Goal: Transaction & Acquisition: Obtain resource

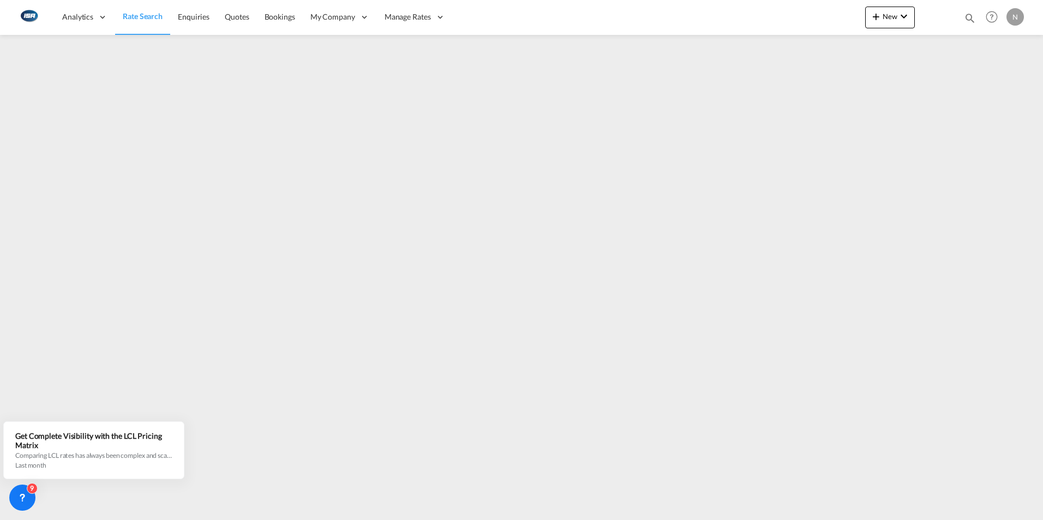
click at [137, 19] on span "Rate Search" at bounding box center [143, 15] width 40 height 9
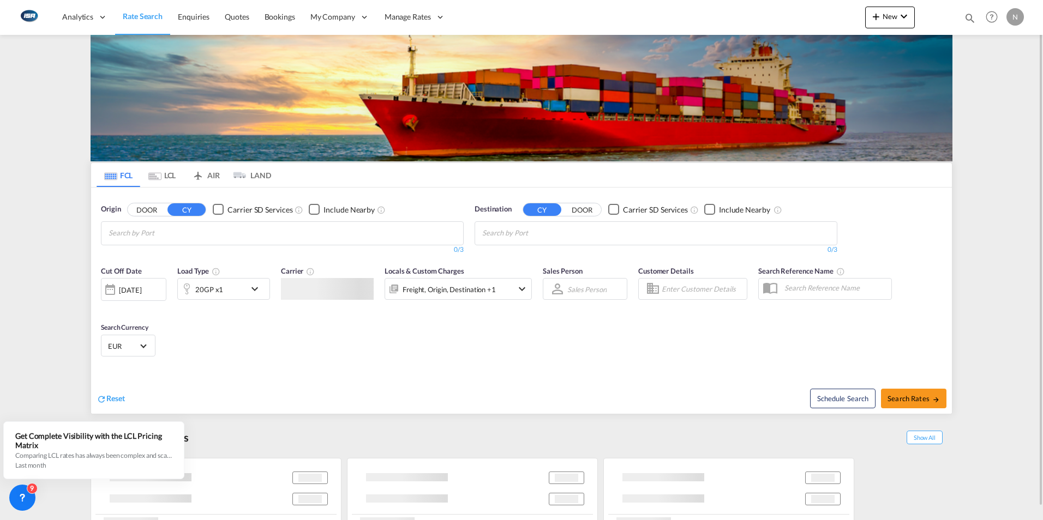
click at [161, 175] on md-tab-item "LCL" at bounding box center [162, 175] width 44 height 24
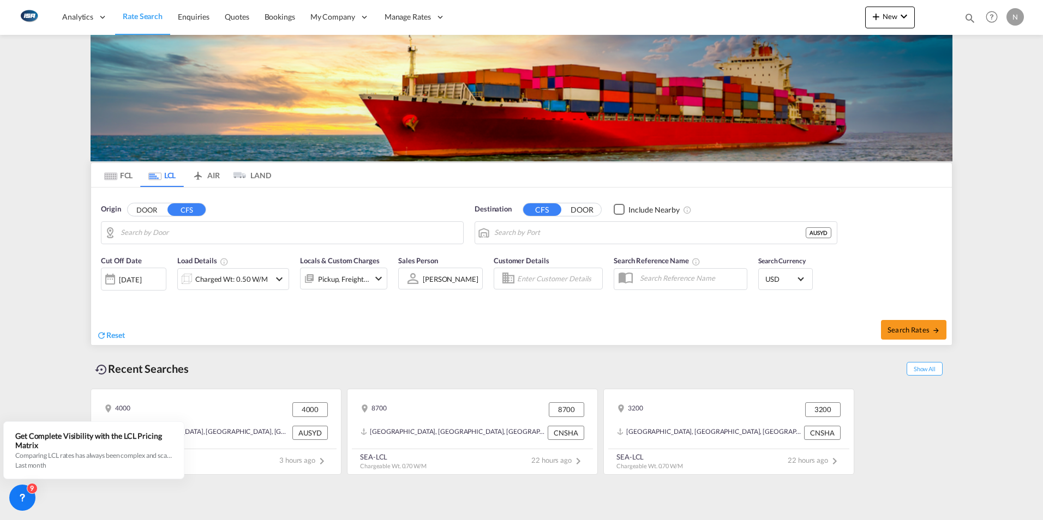
type input "DK-4000, [GEOGRAPHIC_DATA], Darup, [GEOGRAPHIC_DATA], [GEOGRAPHIC_DATA], [GEOGR…"
type input "[GEOGRAPHIC_DATA], AUSYD"
click at [145, 235] on input "DK-4000, [GEOGRAPHIC_DATA], Darup, [GEOGRAPHIC_DATA], [GEOGRAPHIC_DATA], [GEOGR…" at bounding box center [289, 233] width 337 height 16
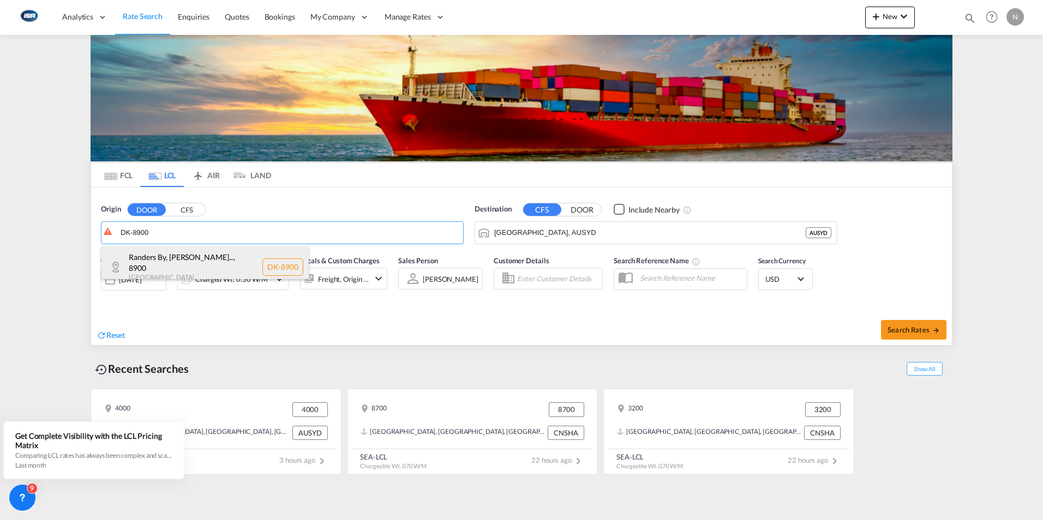
click at [160, 263] on div "Randers By, [PERSON_NAME]... , 8900 [GEOGRAPHIC_DATA] DK-8900" at bounding box center [204, 267] width 207 height 41
type input "DK-8900, Randers By, Randers C"
click at [563, 233] on input "[GEOGRAPHIC_DATA], AUSYD" at bounding box center [662, 233] width 337 height 16
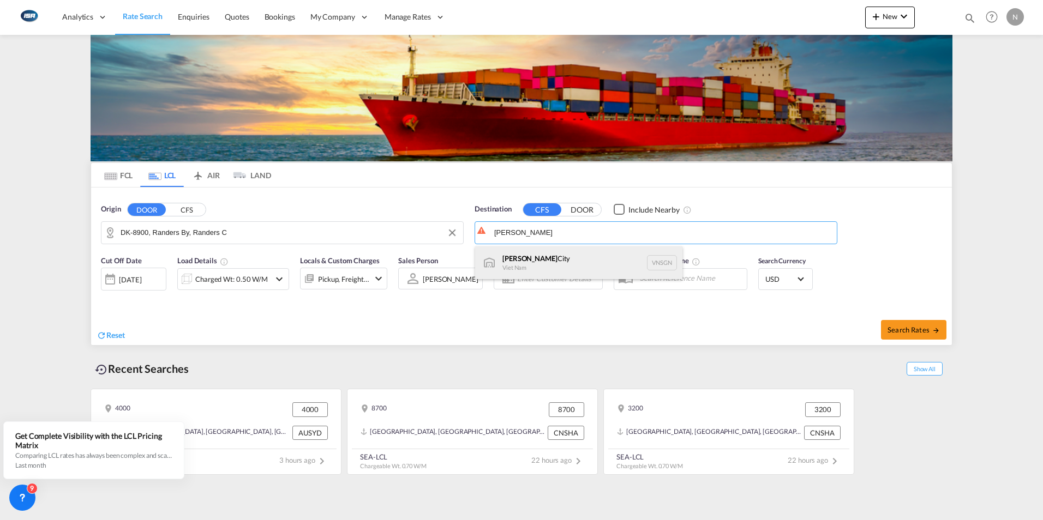
click at [530, 259] on div "[GEOGRAPHIC_DATA] [GEOGRAPHIC_DATA] VNSGN" at bounding box center [578, 263] width 207 height 33
type input "[GEOGRAPHIC_DATA], VNSGN"
click at [287, 289] on div "Charged Wt: 0.50 W/M" at bounding box center [233, 279] width 112 height 22
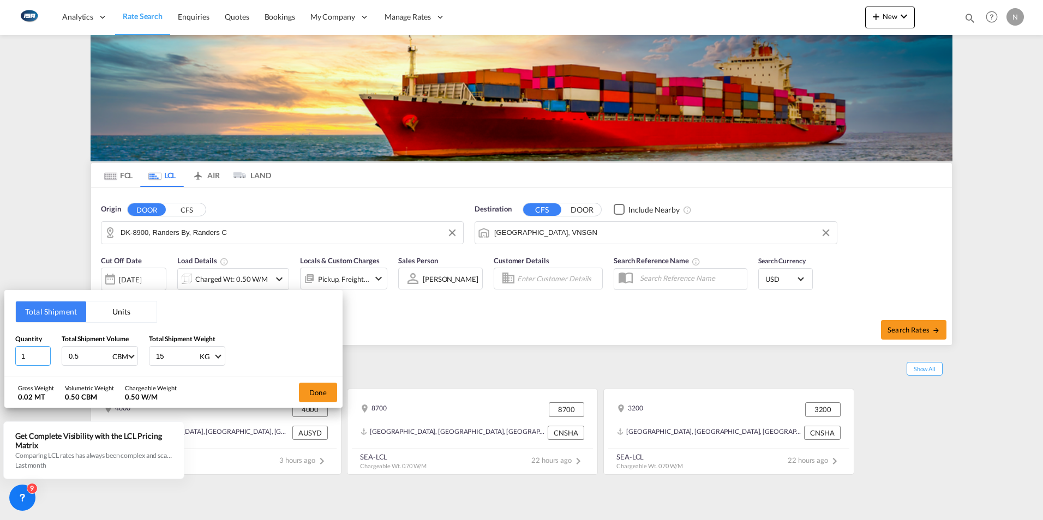
click at [29, 356] on input "1" at bounding box center [32, 356] width 35 height 20
type input "2"
type input "5.8"
type input "400"
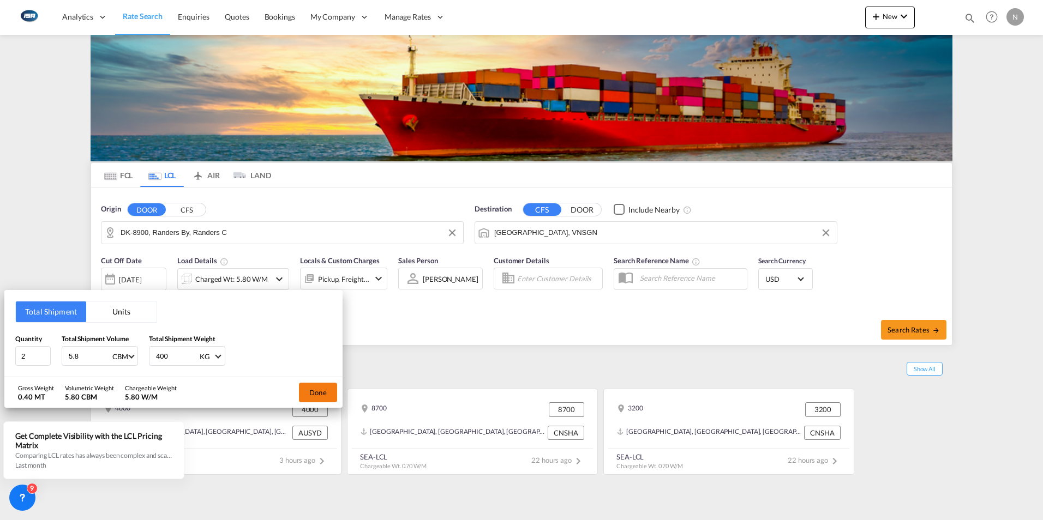
click at [323, 388] on button "Done" at bounding box center [318, 393] width 38 height 20
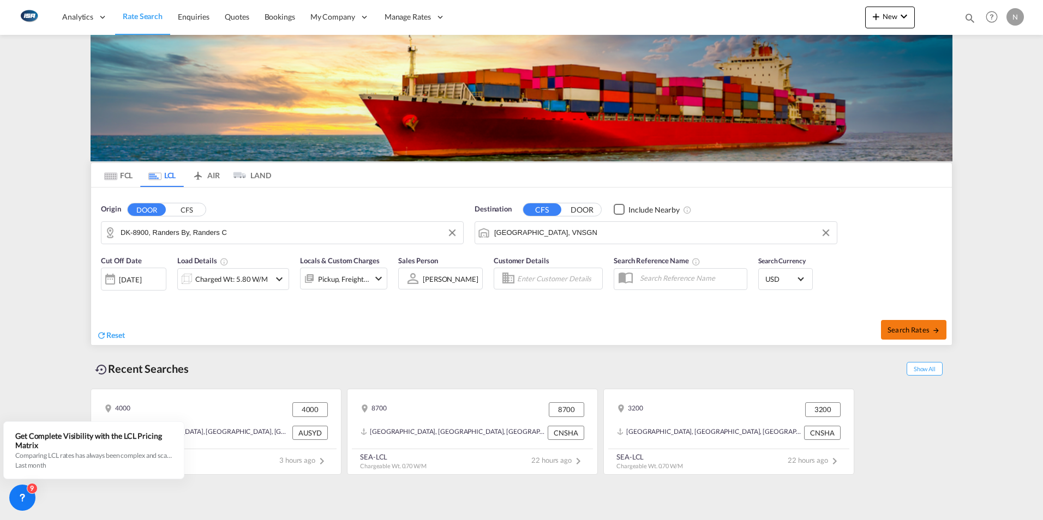
click at [908, 329] on span "Search Rates" at bounding box center [913, 330] width 52 height 9
type input "8900 to VNSGN / [DATE]"
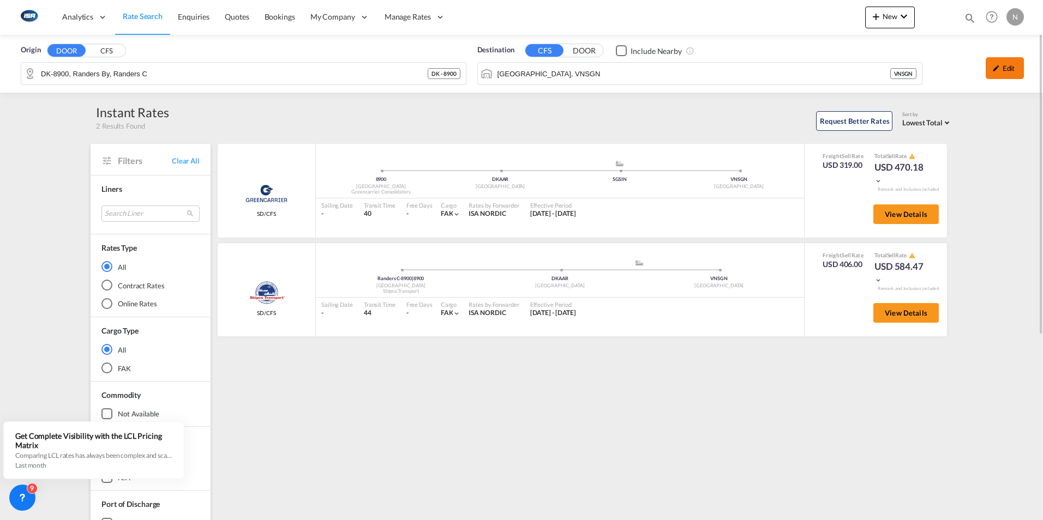
click at [1007, 71] on div "Edit" at bounding box center [1005, 68] width 38 height 22
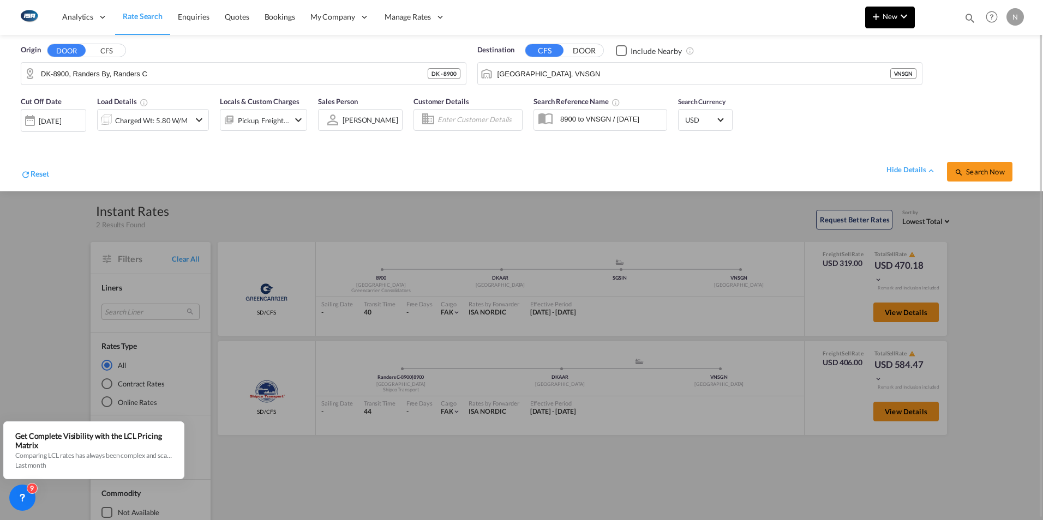
click at [907, 11] on md-icon "icon-chevron-down" at bounding box center [903, 16] width 13 height 13
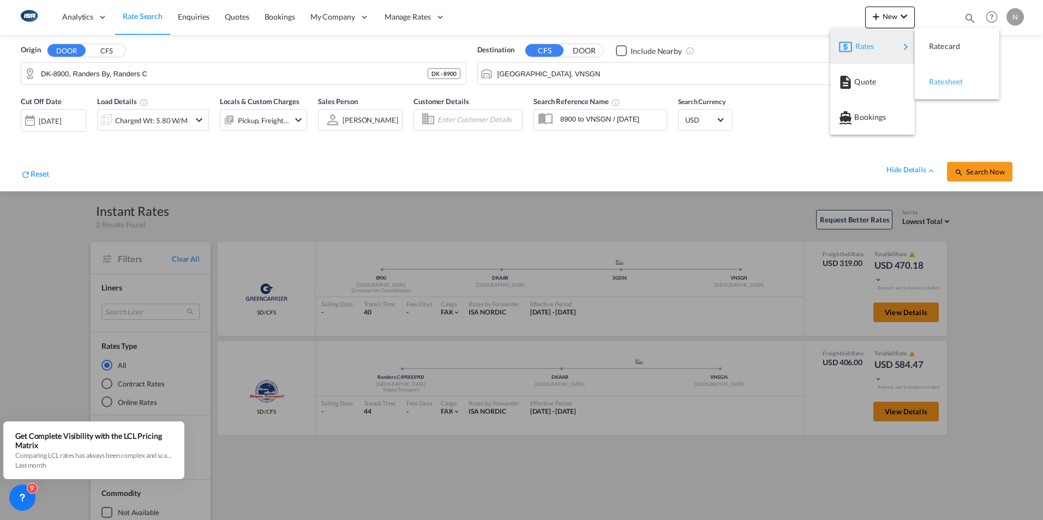
click at [942, 86] on div "Ratesheet" at bounding box center [949, 81] width 40 height 27
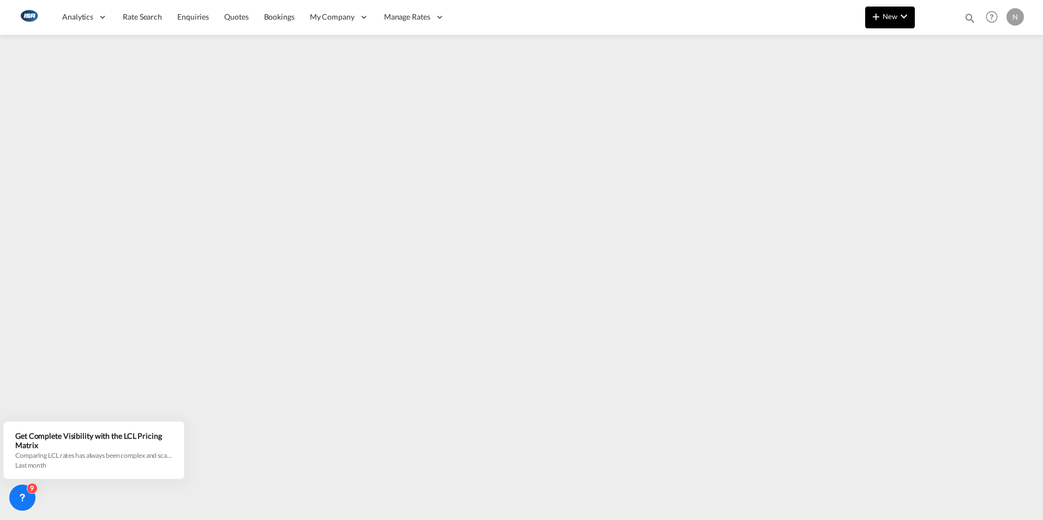
click at [904, 17] on md-icon "icon-chevron-down" at bounding box center [903, 16] width 13 height 13
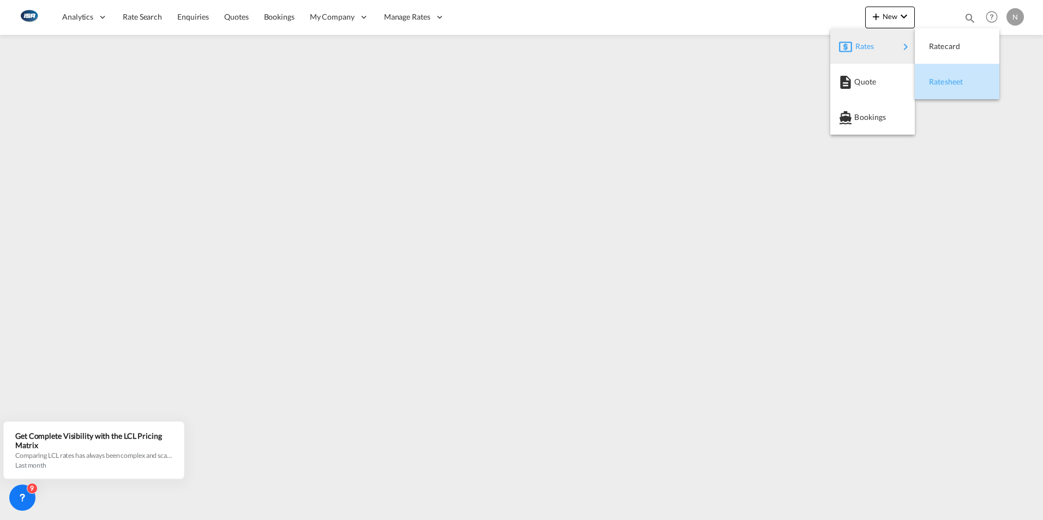
click at [941, 86] on span "Ratesheet" at bounding box center [935, 82] width 12 height 22
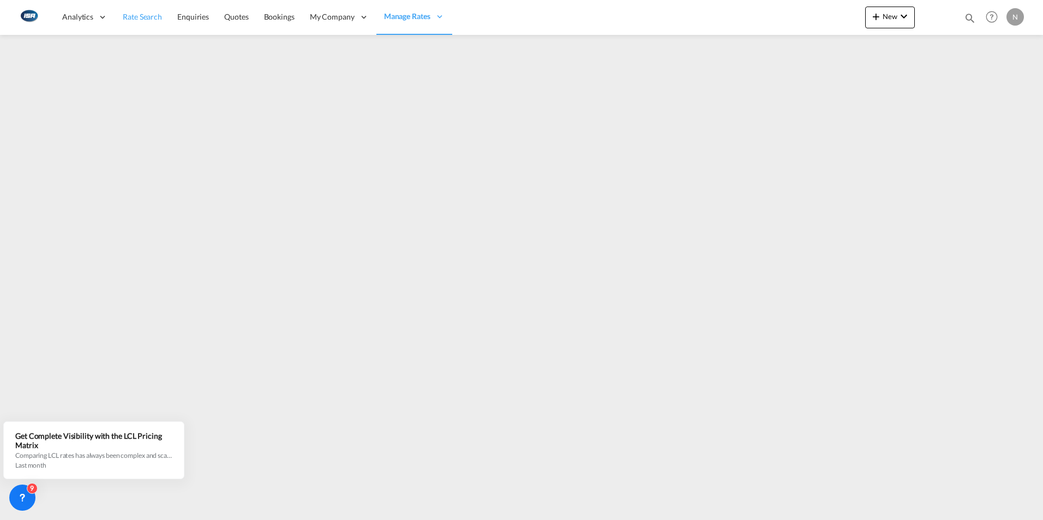
click at [147, 18] on span "Rate Search" at bounding box center [142, 16] width 39 height 9
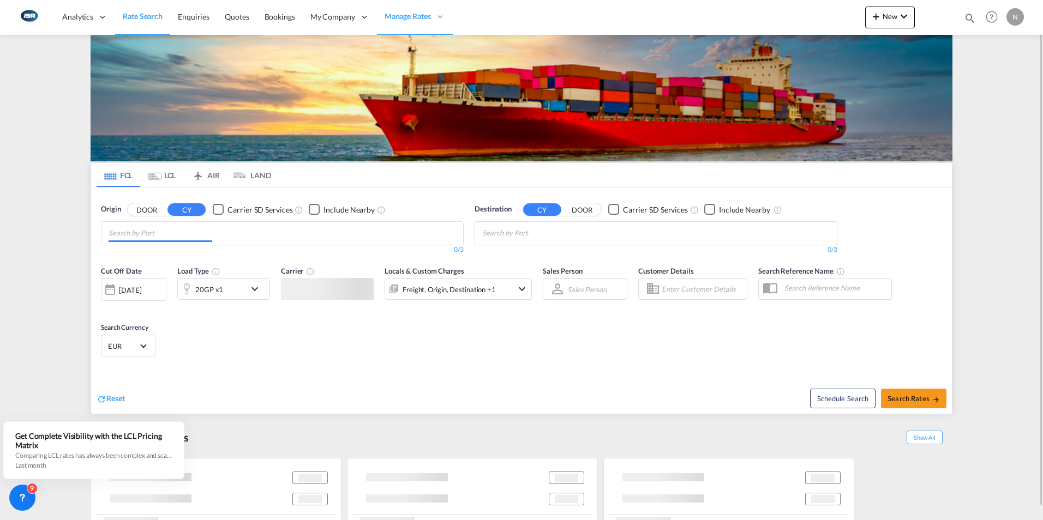
click at [160, 233] on input "Chips input." at bounding box center [161, 233] width 104 height 17
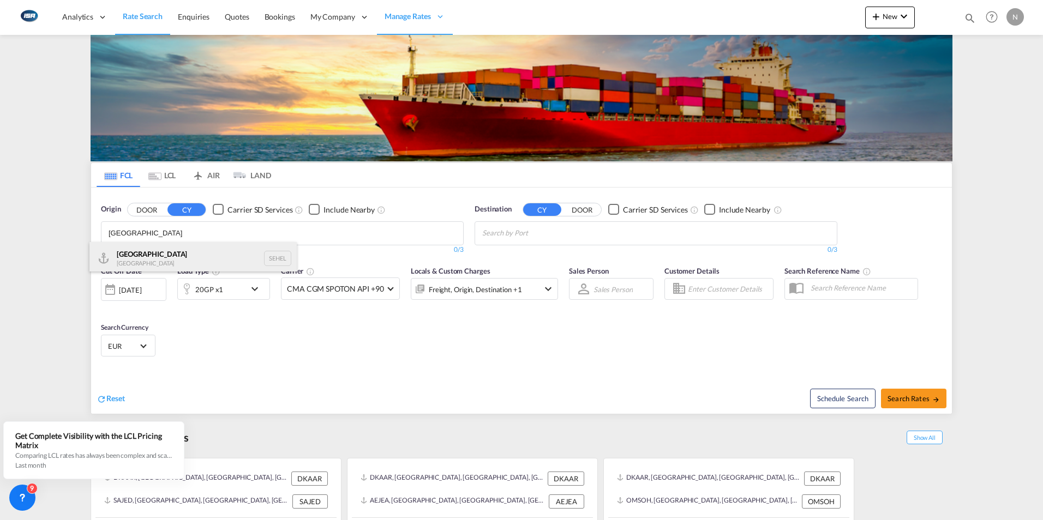
type input "[GEOGRAPHIC_DATA]"
click at [136, 255] on div "Helsingborg [GEOGRAPHIC_DATA] SEHEL" at bounding box center [192, 258] width 207 height 33
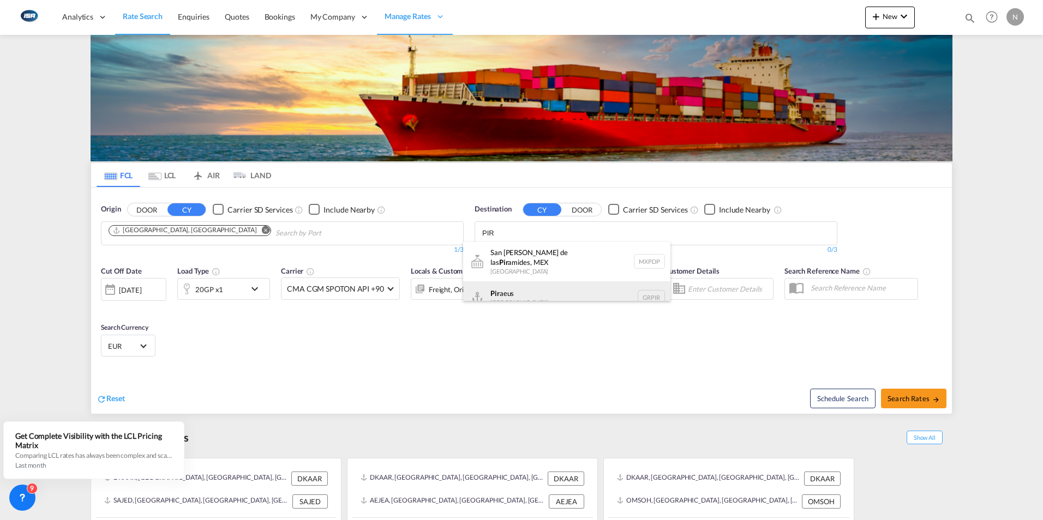
type input "PIR"
click at [512, 284] on div "Pir aeus [GEOGRAPHIC_DATA] GRPIR" at bounding box center [566, 297] width 207 height 33
click at [254, 290] on md-icon "icon-chevron-down" at bounding box center [257, 289] width 19 height 13
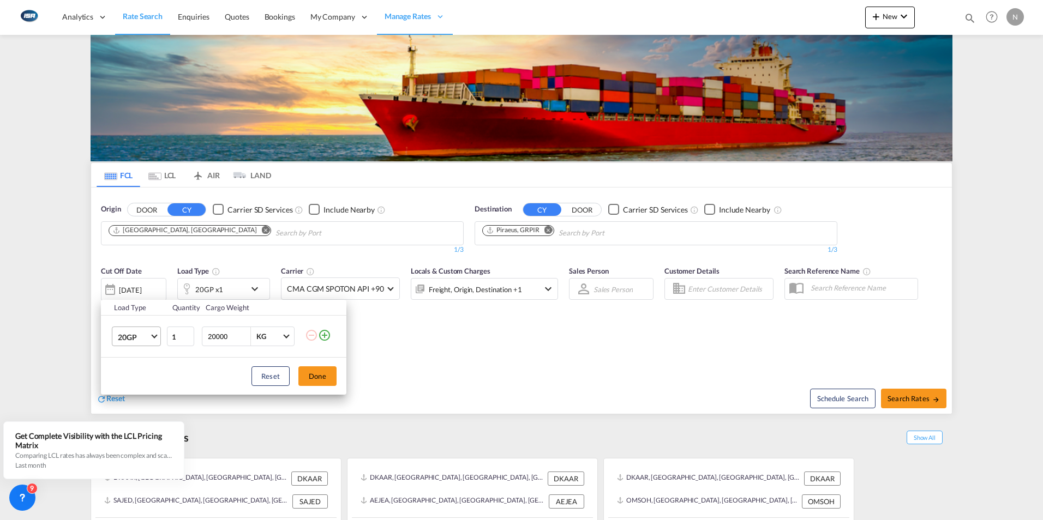
click at [152, 335] on span "Choose: \a20GP" at bounding box center [154, 336] width 6 height 6
click at [131, 393] on div "40HC" at bounding box center [128, 389] width 20 height 11
click at [327, 380] on button "Done" at bounding box center [317, 377] width 38 height 20
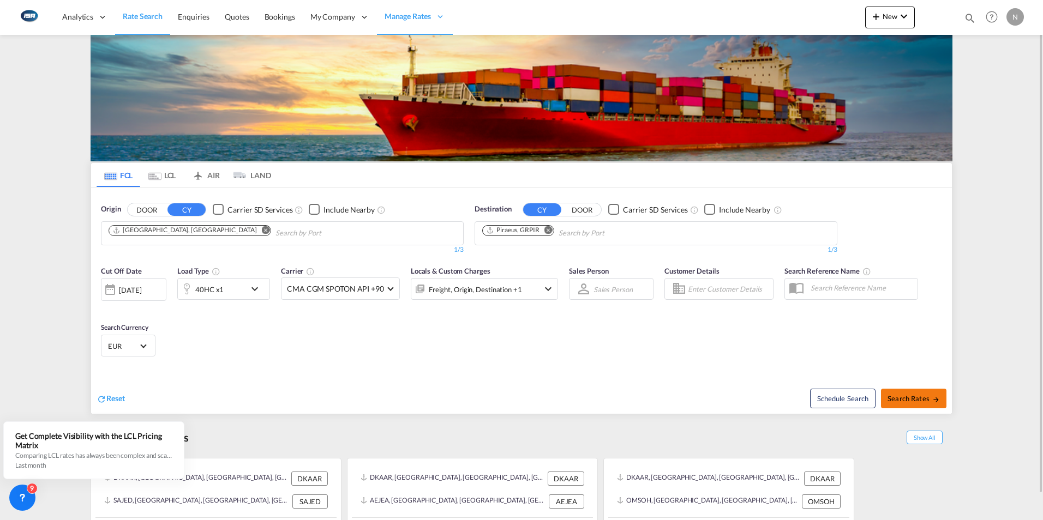
click at [899, 395] on span "Search Rates" at bounding box center [913, 398] width 52 height 9
type input "SEHEL to GRPIR / [DATE]"
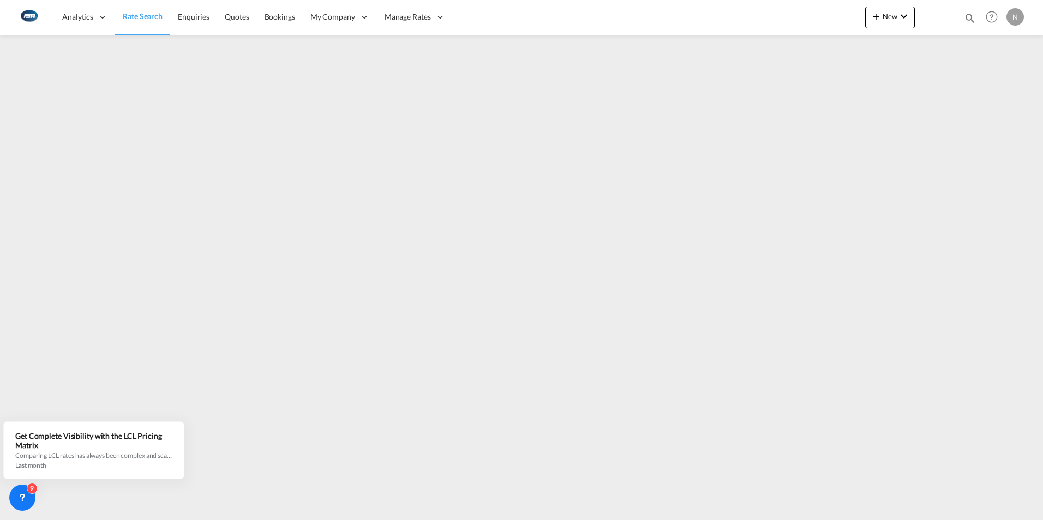
click at [141, 15] on span "Rate Search" at bounding box center [143, 15] width 40 height 9
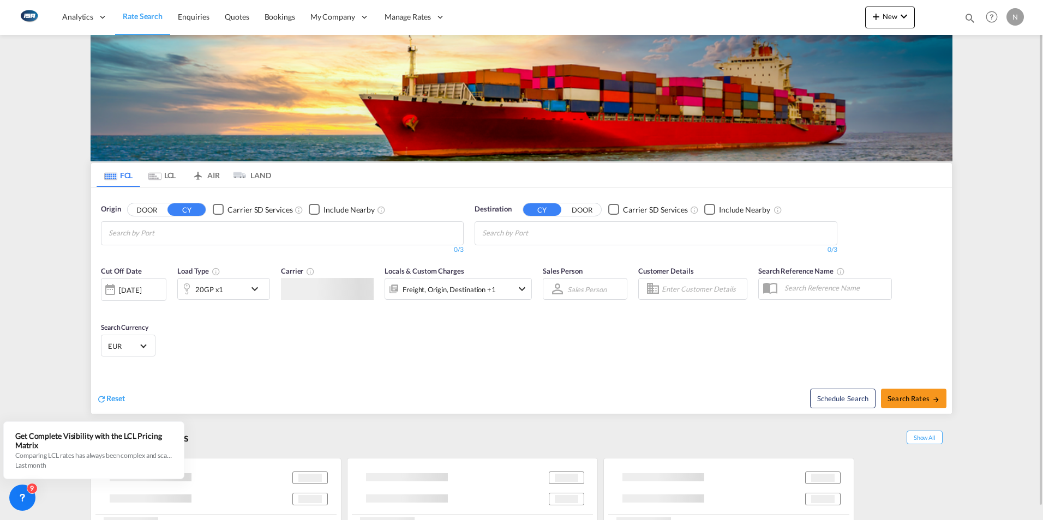
click at [161, 175] on md-tab-item "LCL" at bounding box center [162, 175] width 44 height 24
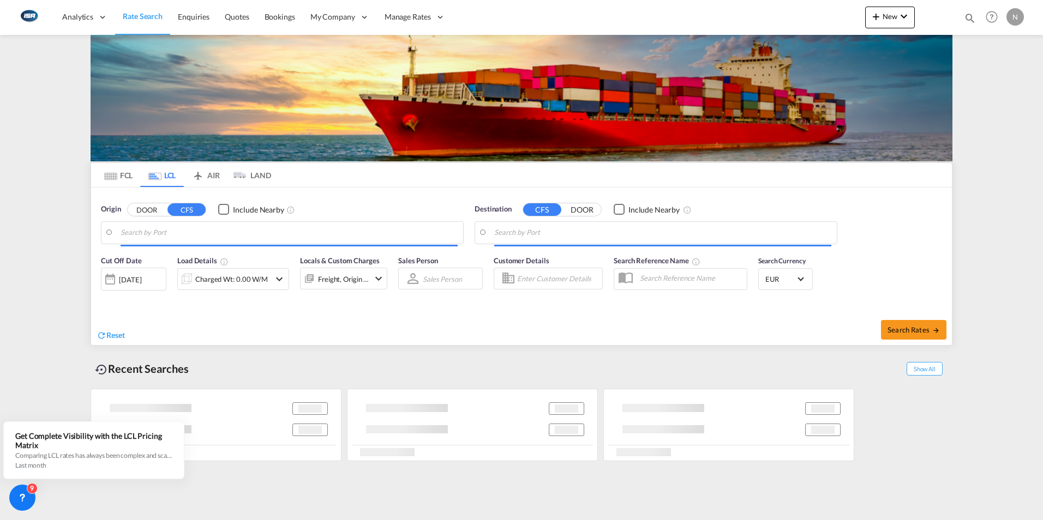
click at [127, 237] on input "Search by Port" at bounding box center [289, 233] width 337 height 16
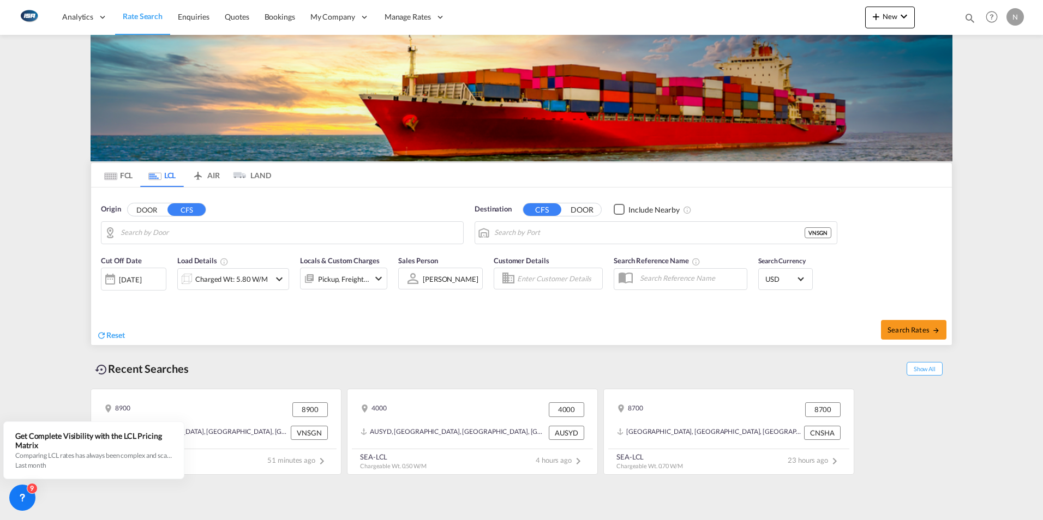
type input "DK-8900, Randers By, Randers C"
type input "[GEOGRAPHIC_DATA], VNSGN"
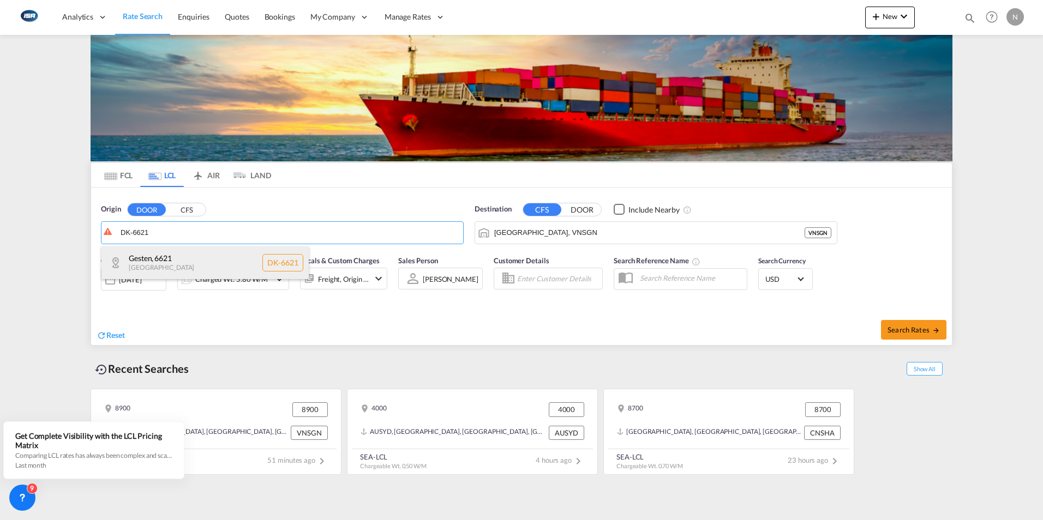
click at [152, 263] on div "Gesten , 6621 [GEOGRAPHIC_DATA] [GEOGRAPHIC_DATA]-6621" at bounding box center [204, 263] width 207 height 33
type input "DK-6621, Gesten"
click at [591, 236] on input "[GEOGRAPHIC_DATA], VNSGN" at bounding box center [662, 233] width 337 height 16
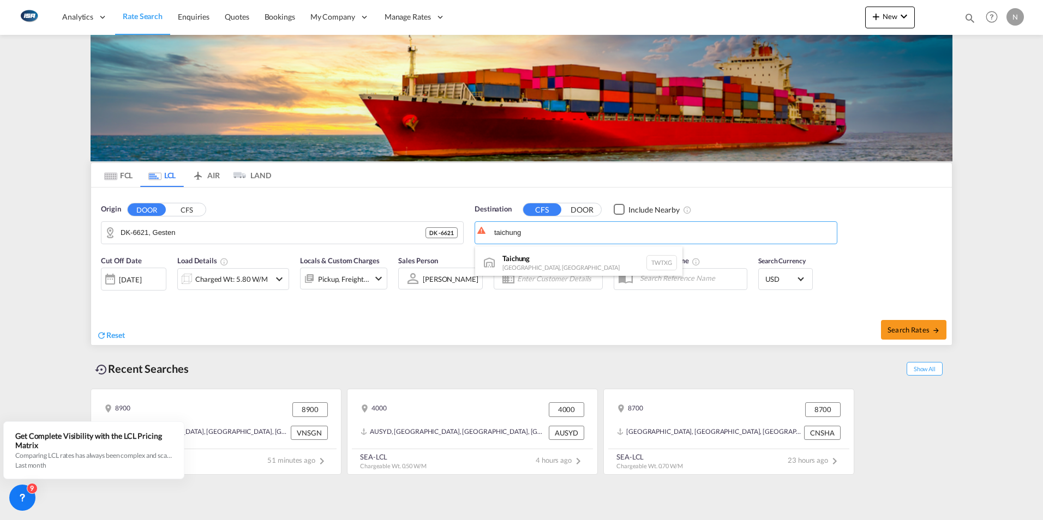
click at [533, 254] on div "Taichung [GEOGRAPHIC_DATA], [GEOGRAPHIC_DATA] TWTXG" at bounding box center [578, 263] width 207 height 33
type input "Taichung, TWTXG"
click at [267, 280] on div "Charged Wt: 5.80 W/M" at bounding box center [224, 279] width 92 height 22
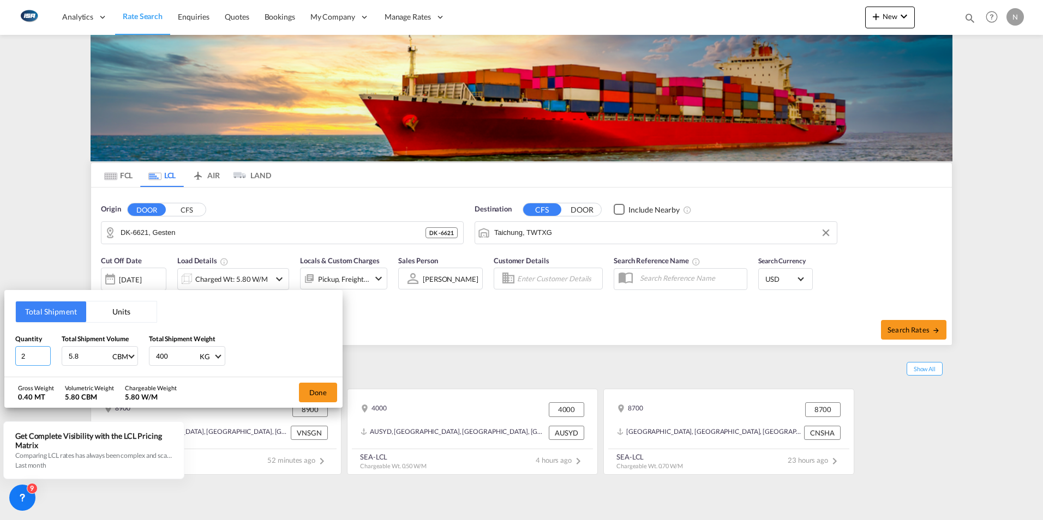
click at [34, 361] on input "2" at bounding box center [32, 356] width 35 height 20
type input "1"
type input "0.43"
type input "486"
click at [319, 393] on button "Done" at bounding box center [318, 393] width 38 height 20
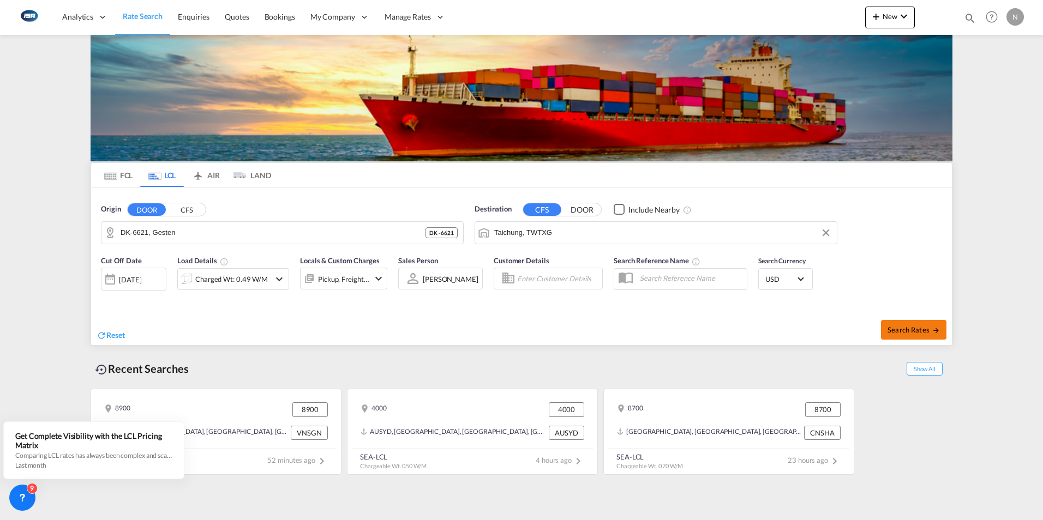
click at [917, 326] on span "Search Rates" at bounding box center [913, 330] width 52 height 9
type input "6621 to TWTXG / [DATE]"
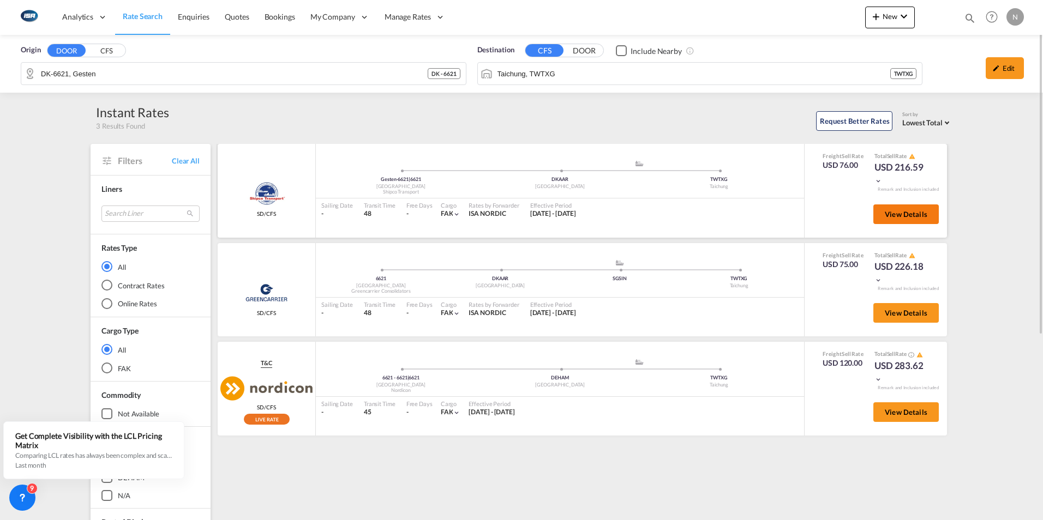
click at [904, 211] on span "View Details" at bounding box center [906, 214] width 43 height 9
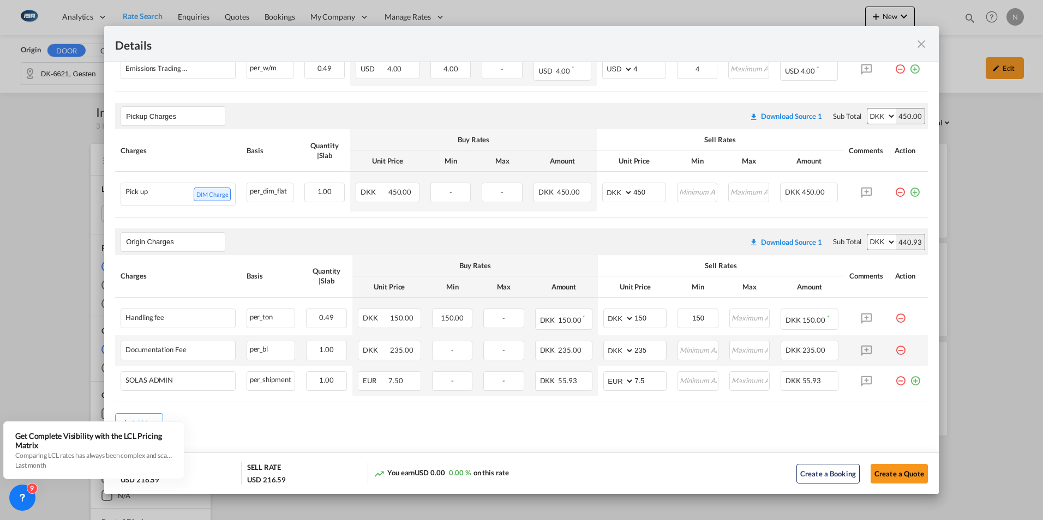
scroll to position [369, 0]
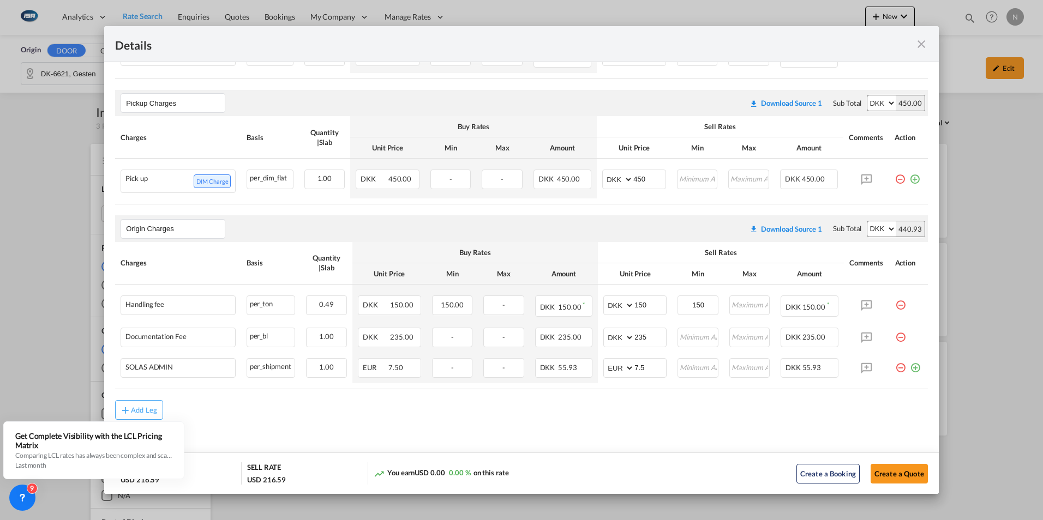
click at [920, 45] on md-icon "icon-close fg-AAA8AD m-0 cursor" at bounding box center [921, 44] width 13 height 13
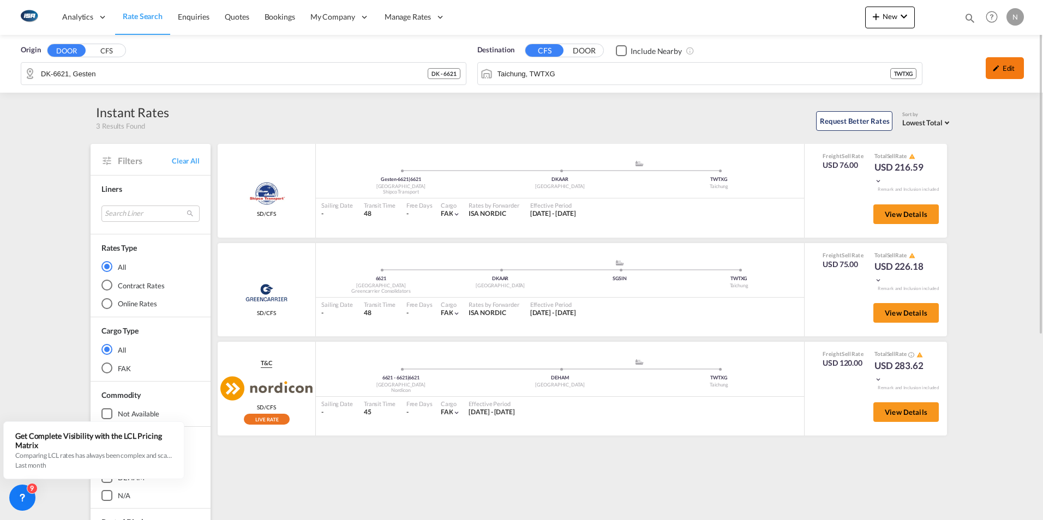
click at [1009, 68] on div "Edit" at bounding box center [1005, 68] width 38 height 22
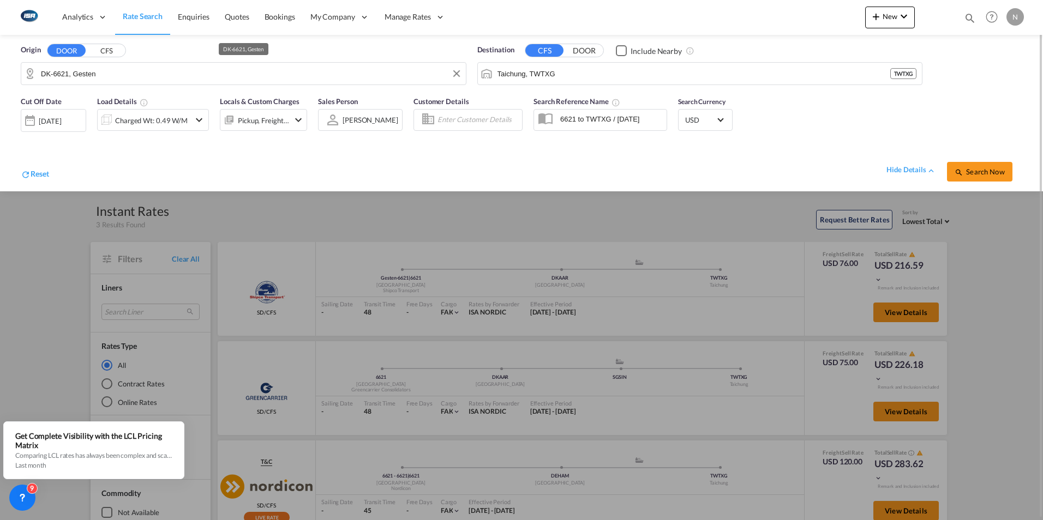
click at [105, 76] on input "DK-6621, Gesten" at bounding box center [250, 73] width 419 height 16
click at [135, 20] on span "Rate Search" at bounding box center [143, 15] width 40 height 9
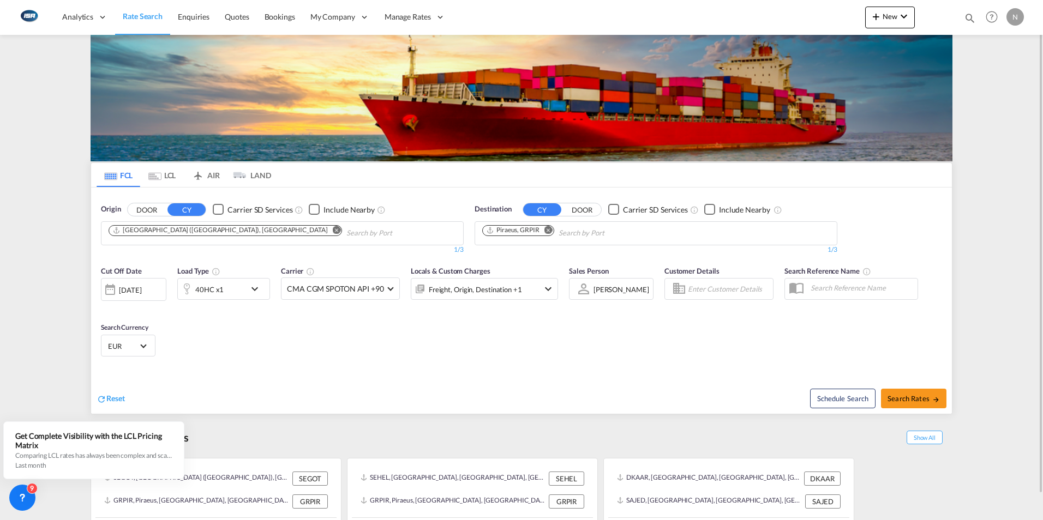
click at [333, 232] on md-icon "Remove" at bounding box center [337, 230] width 8 height 8
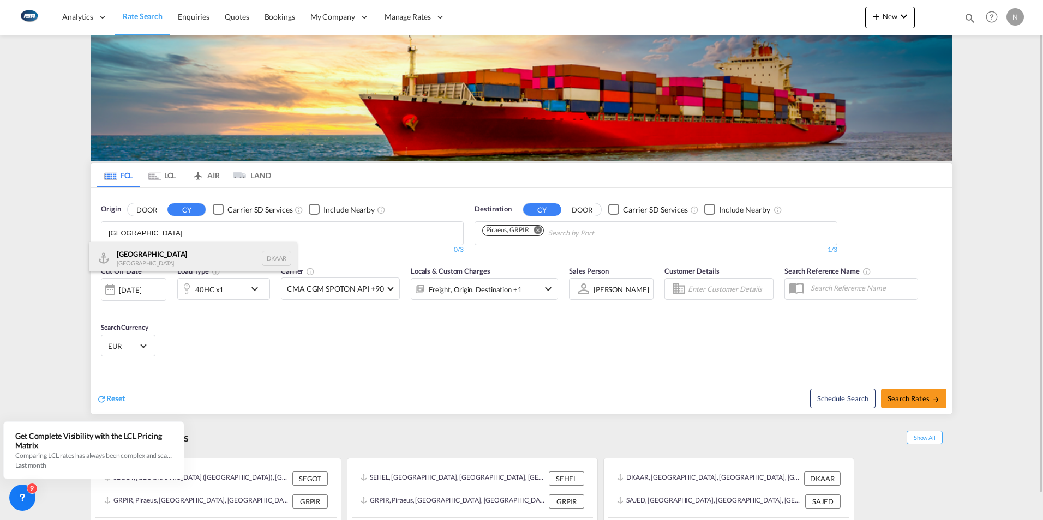
type input "[GEOGRAPHIC_DATA]"
click at [129, 261] on div "Aarhus [GEOGRAPHIC_DATA] DKAAR" at bounding box center [192, 258] width 207 height 33
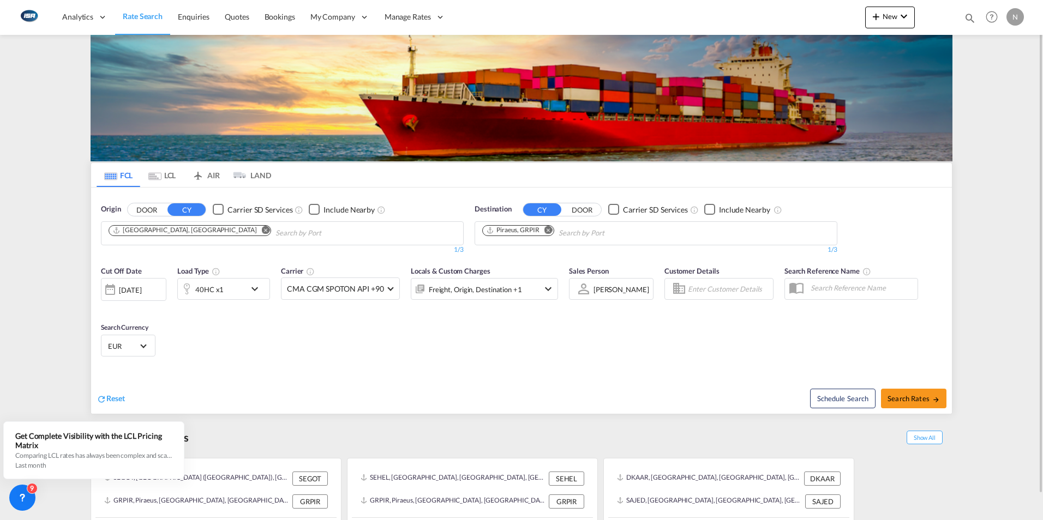
click at [549, 229] on md-icon "Remove" at bounding box center [548, 230] width 8 height 8
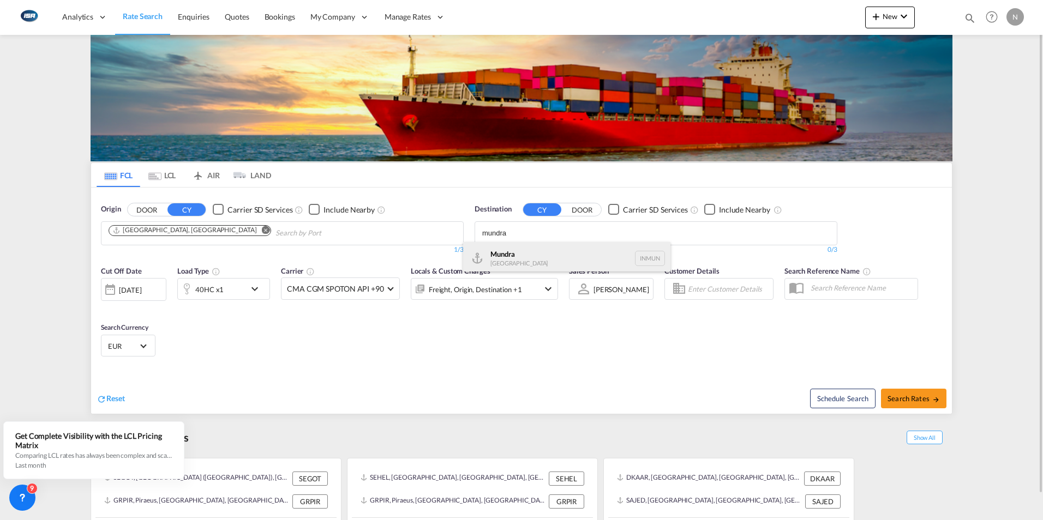
type input "mundra"
click at [495, 255] on div "Mundra [GEOGRAPHIC_DATA] INMUN" at bounding box center [566, 258] width 207 height 33
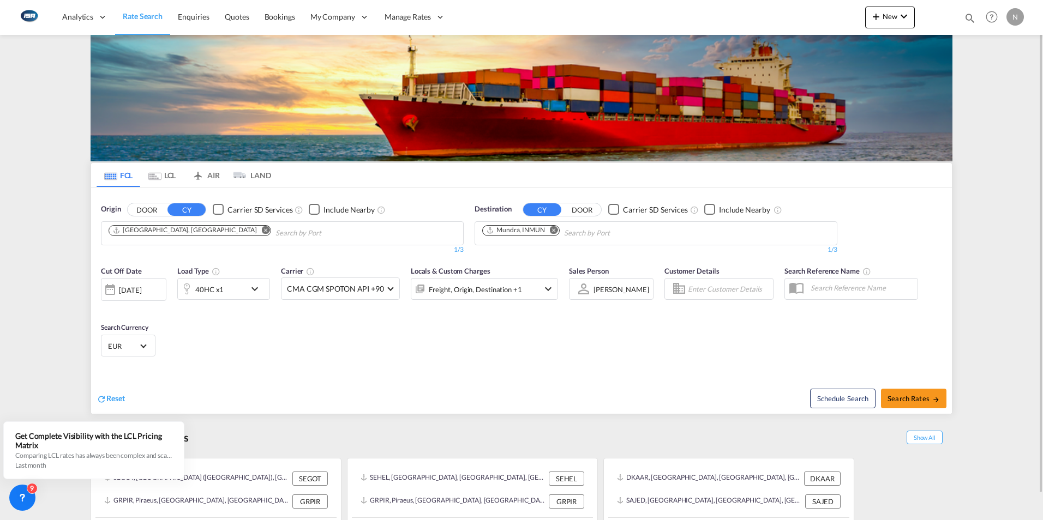
click at [136, 348] on span "EUR" at bounding box center [123, 346] width 31 height 10
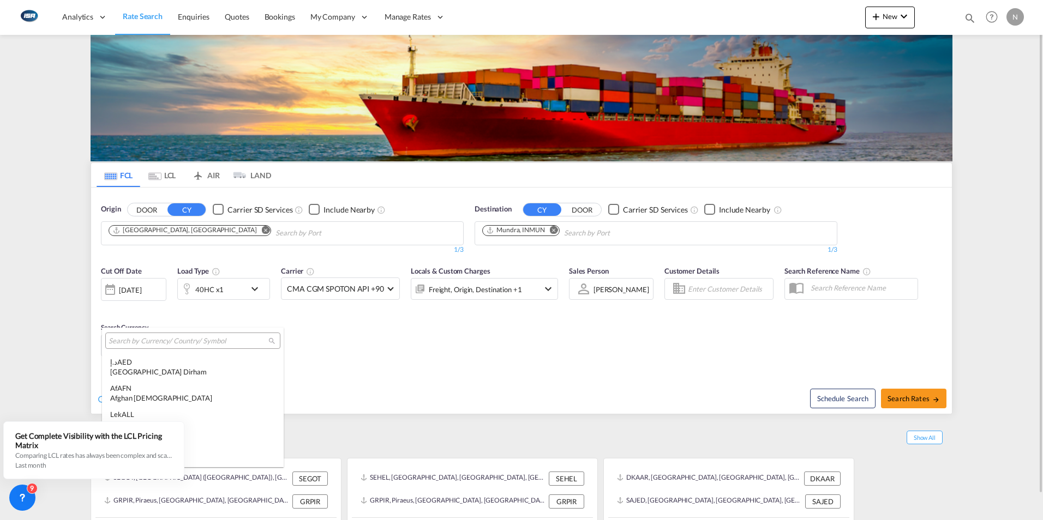
scroll to position [1095, 0]
click at [134, 339] on input "search" at bounding box center [189, 342] width 160 height 10
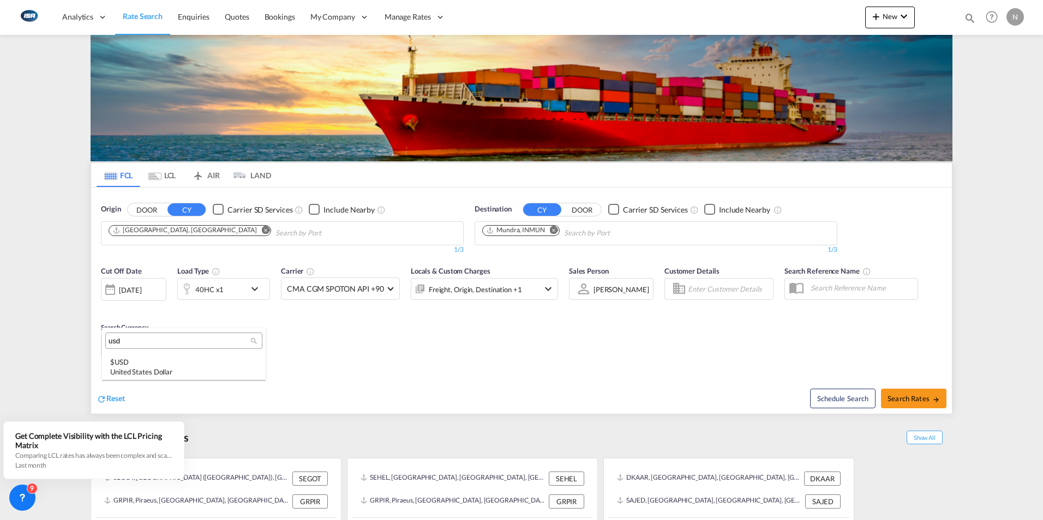
scroll to position [0, 0]
type input "usd"
click at [135, 360] on div "$ USD United States Dollar" at bounding box center [183, 367] width 147 height 20
click at [907, 400] on span "Search Rates" at bounding box center [913, 398] width 52 height 9
type input "DKAAR to INMUN / [DATE]"
